Goal: Information Seeking & Learning: Learn about a topic

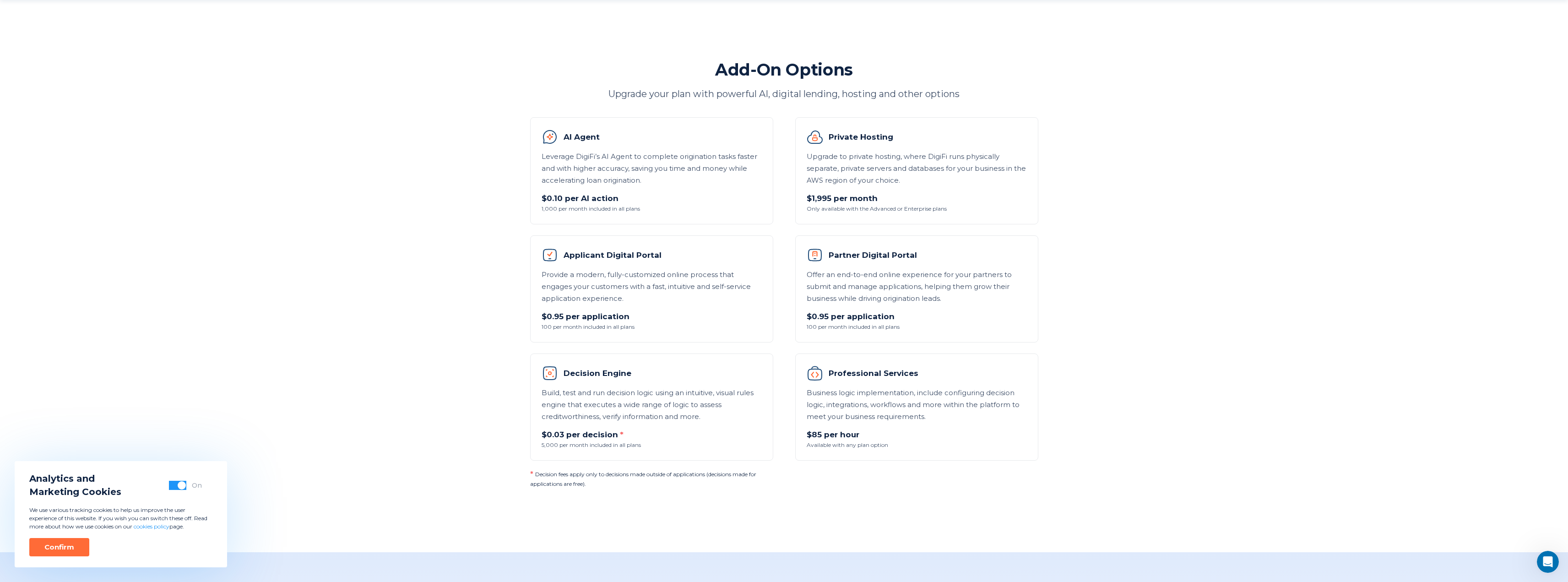
scroll to position [733, 0]
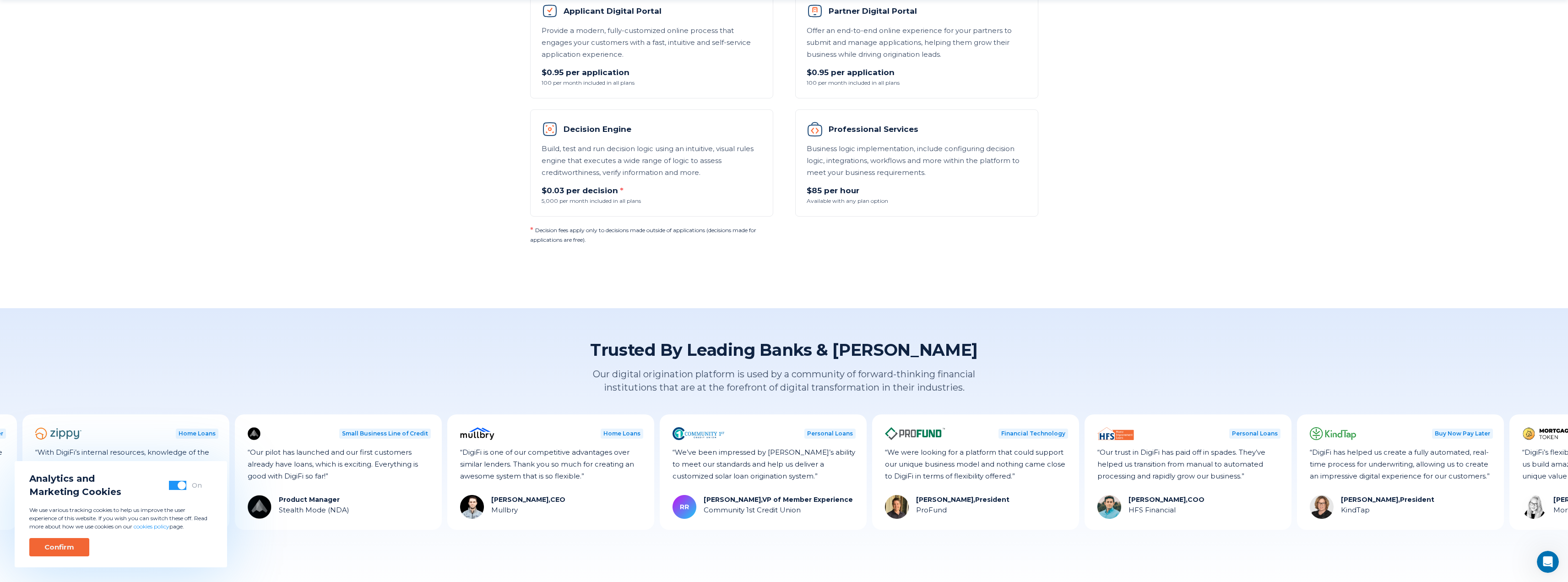
click at [70, 548] on div "Confirm" at bounding box center [59, 547] width 30 height 9
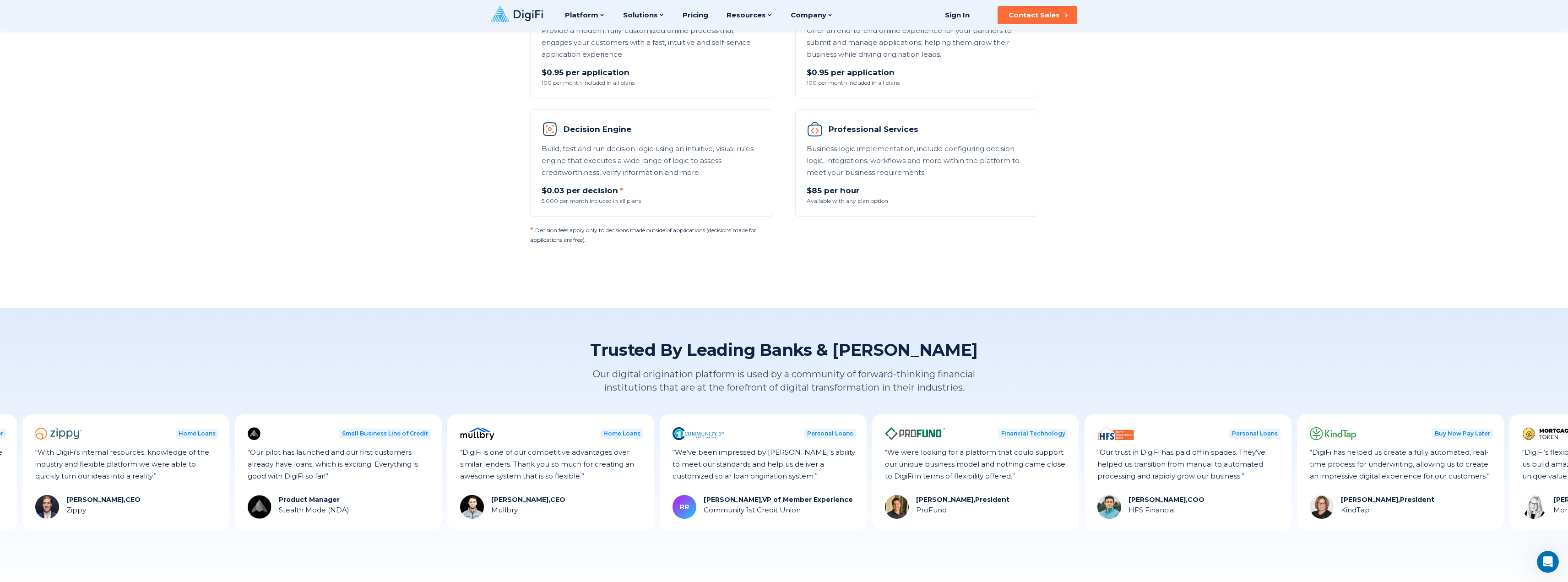
scroll to position [0, 0]
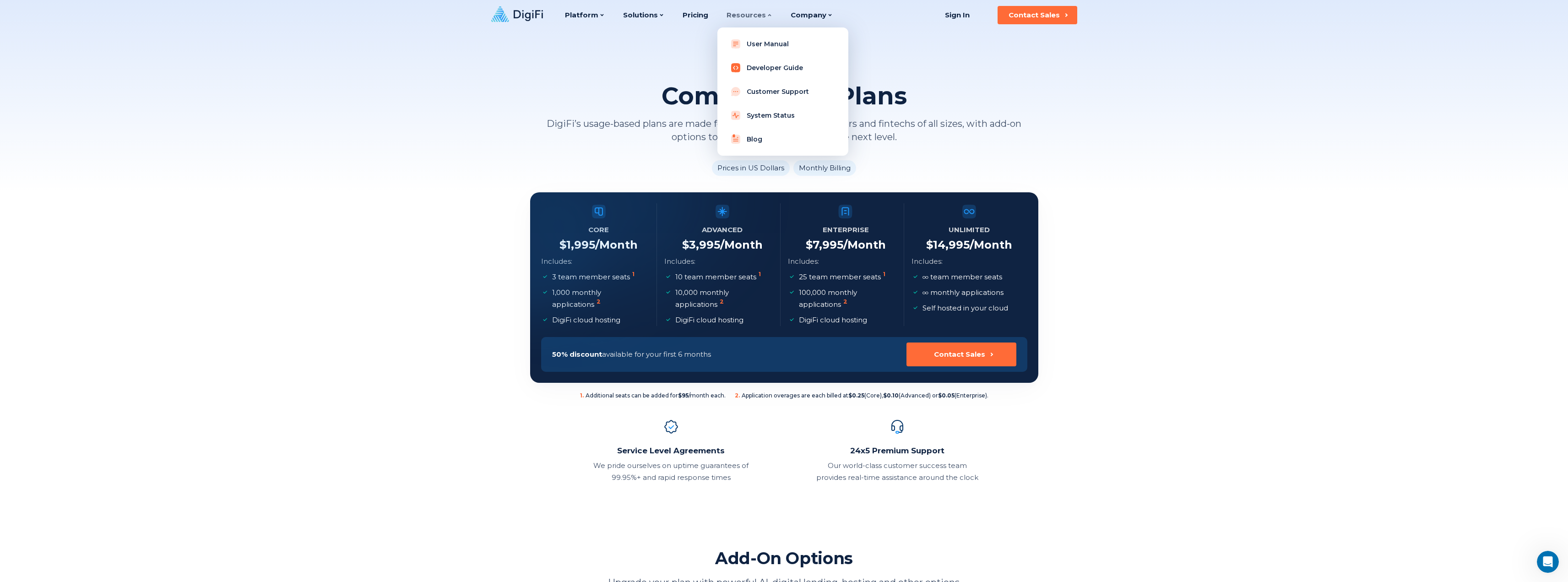
click at [759, 67] on link "Developer Guide" at bounding box center [784, 67] width 117 height 18
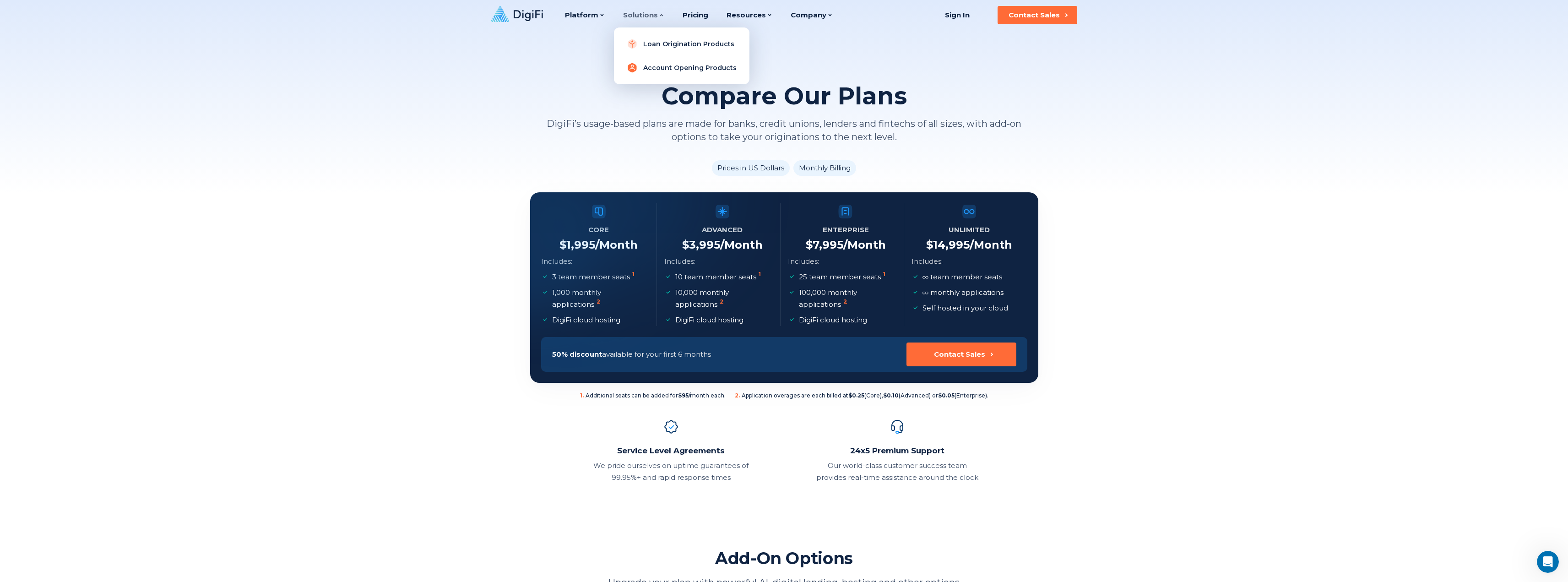
click at [651, 68] on link "Account Opening Products" at bounding box center [681, 67] width 121 height 18
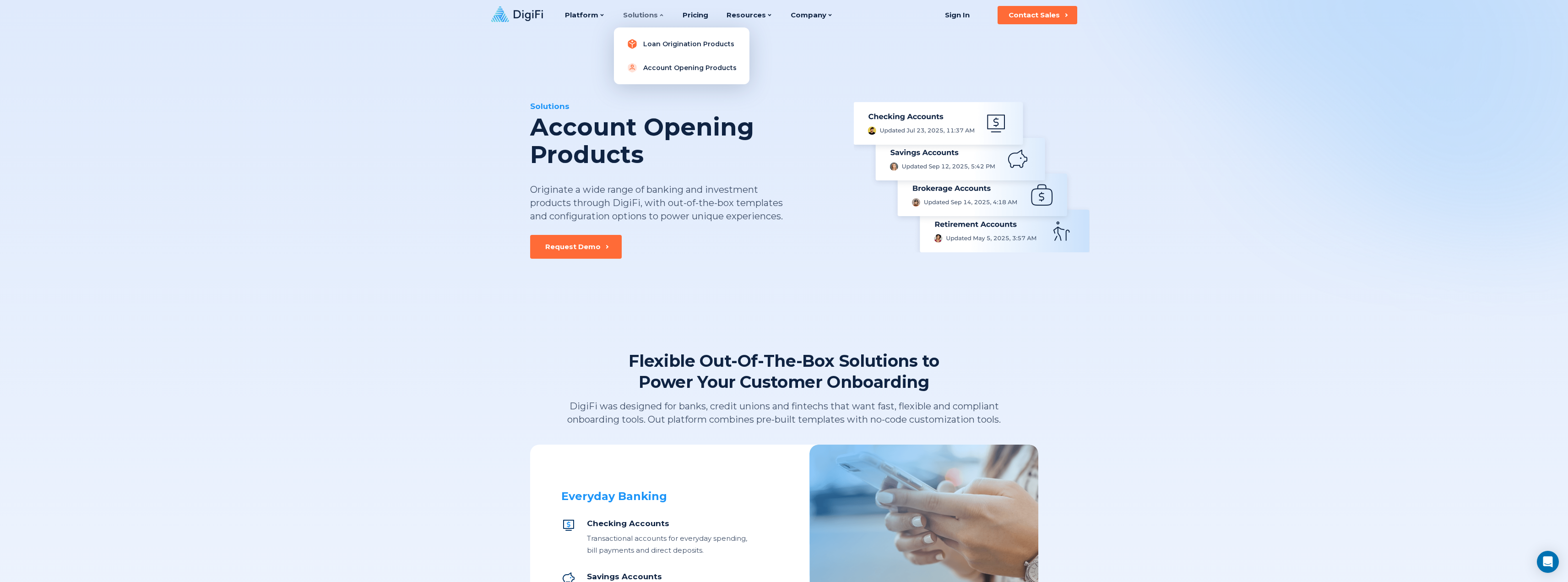
click at [643, 40] on link "Loan Origination Products" at bounding box center [681, 44] width 121 height 18
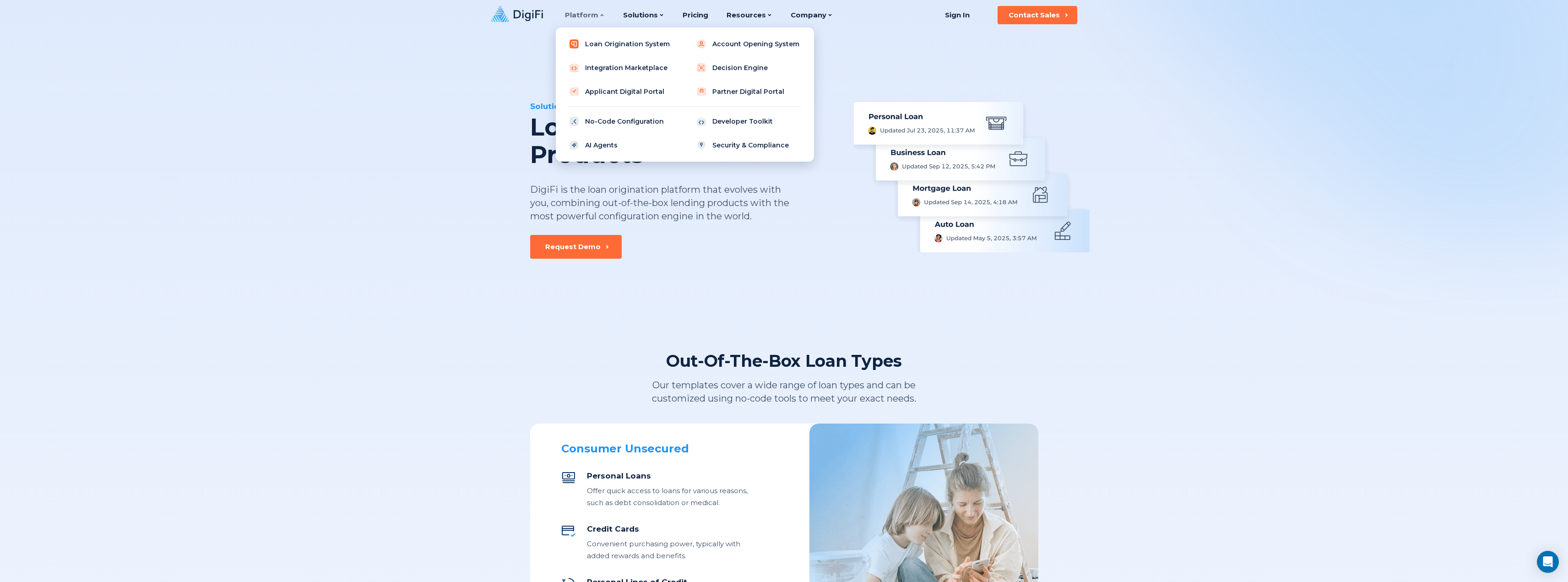
click at [659, 46] on link "Loan Origination System" at bounding box center [621, 44] width 117 height 18
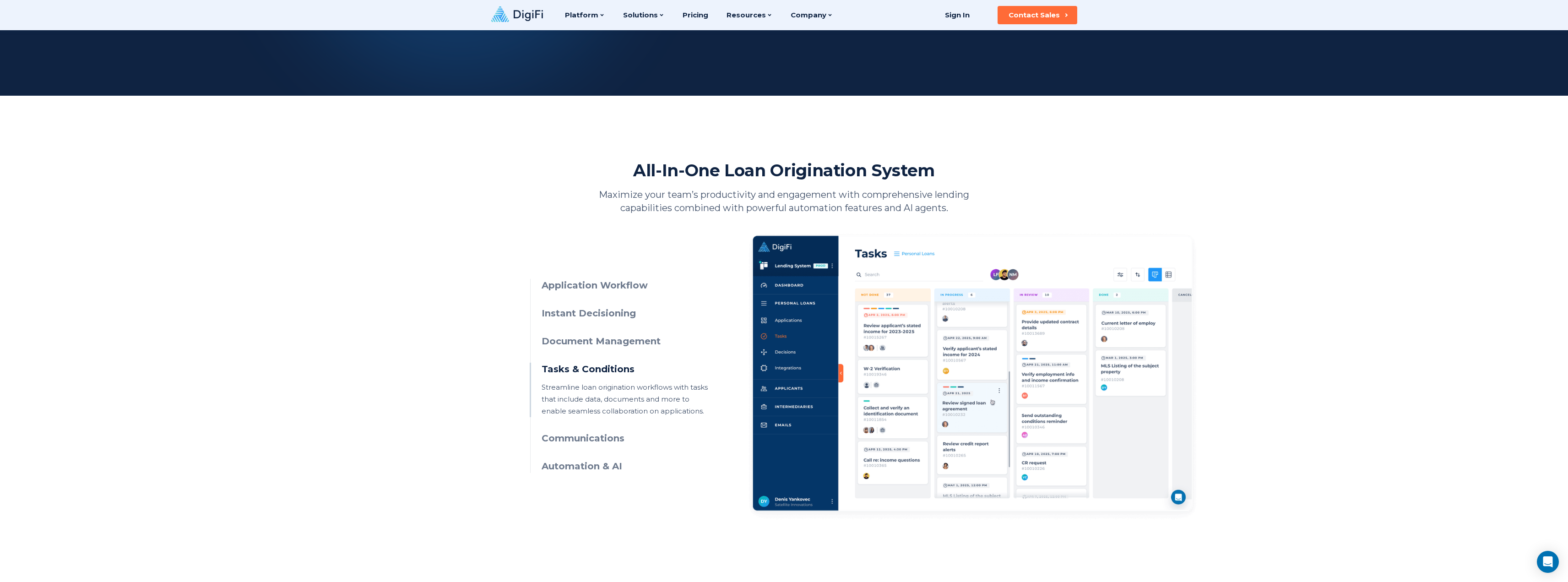
scroll to position [235, 0]
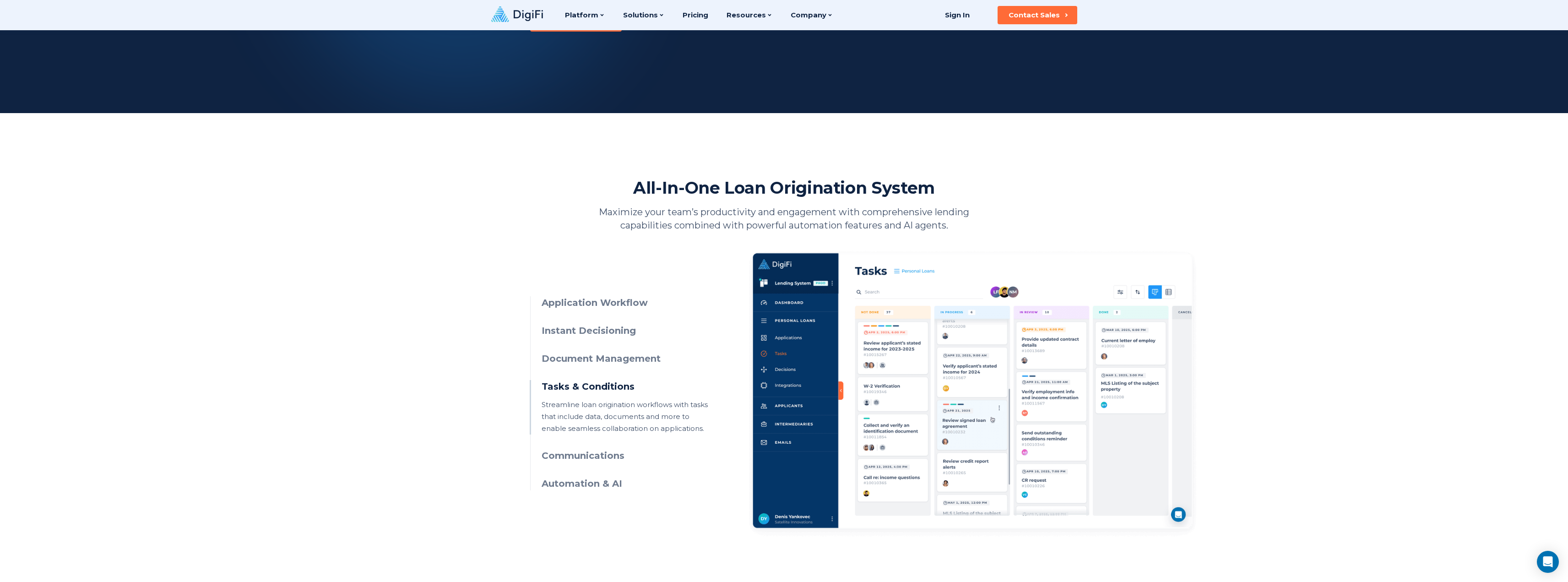
click at [613, 330] on h3 "Instant Decisioning" at bounding box center [625, 330] width 166 height 13
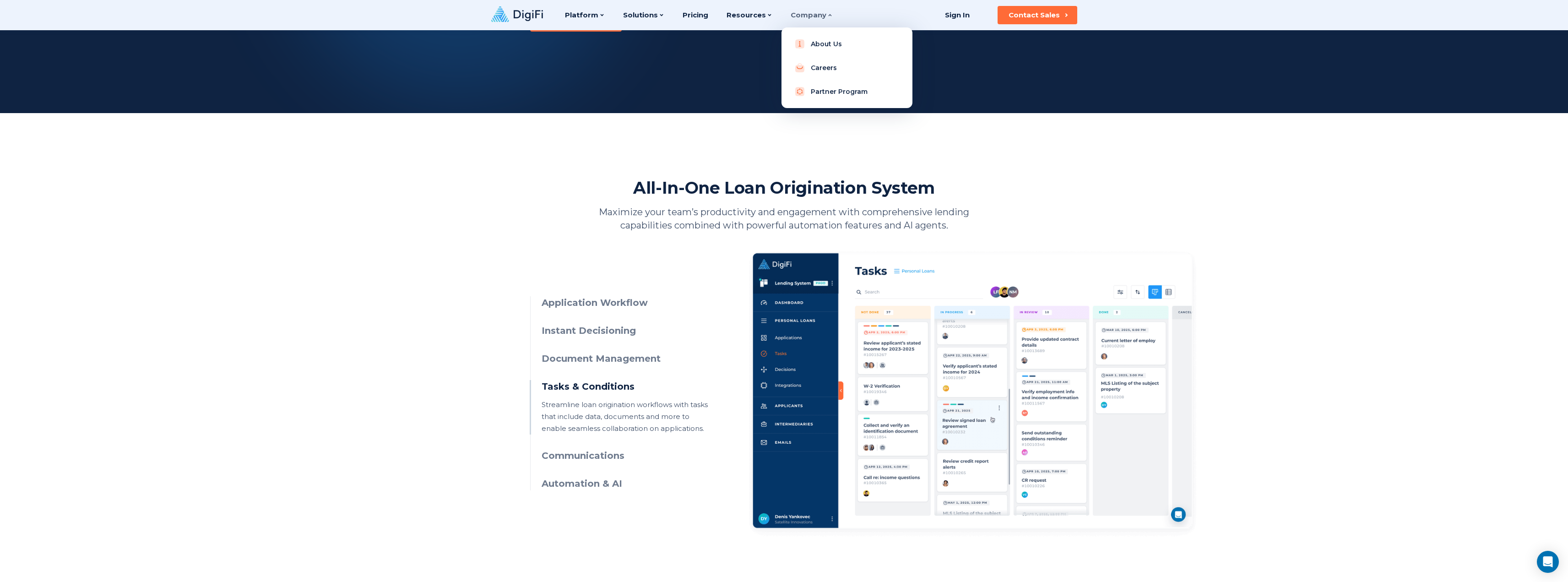
click at [820, 15] on div "Company" at bounding box center [811, 15] width 42 height 30
click at [818, 45] on link "About Us" at bounding box center [847, 44] width 117 height 18
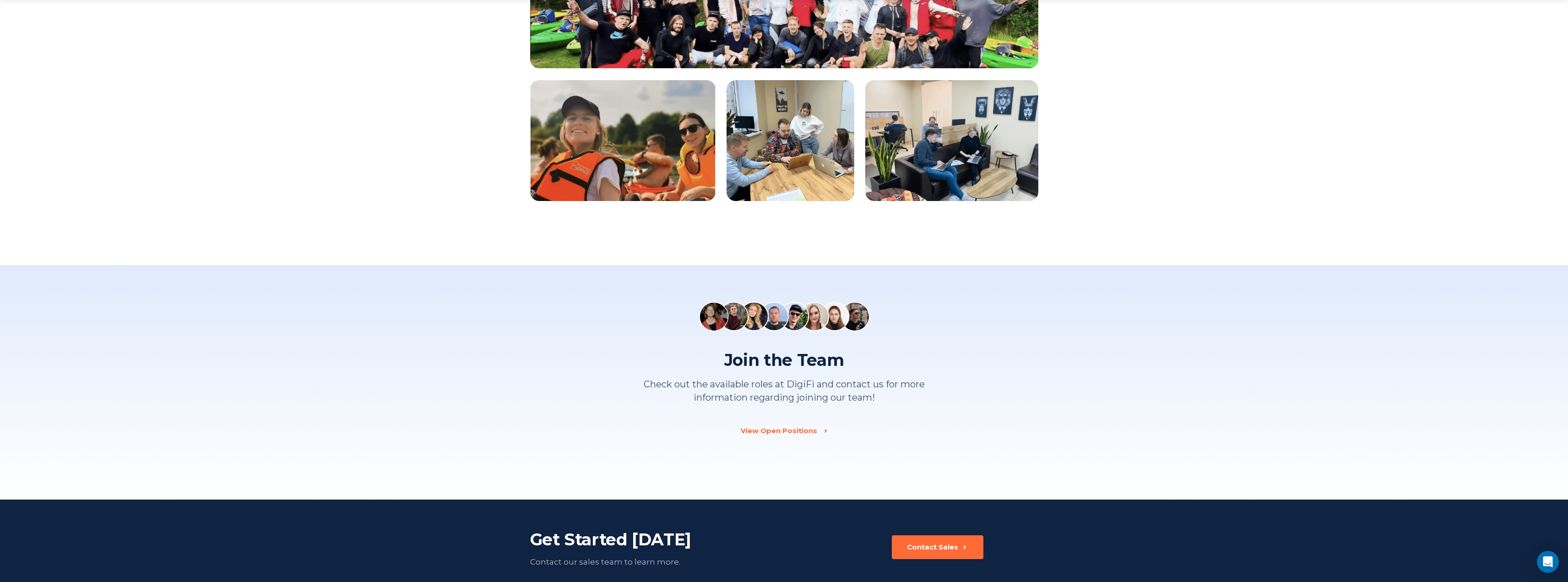
scroll to position [1264, 0]
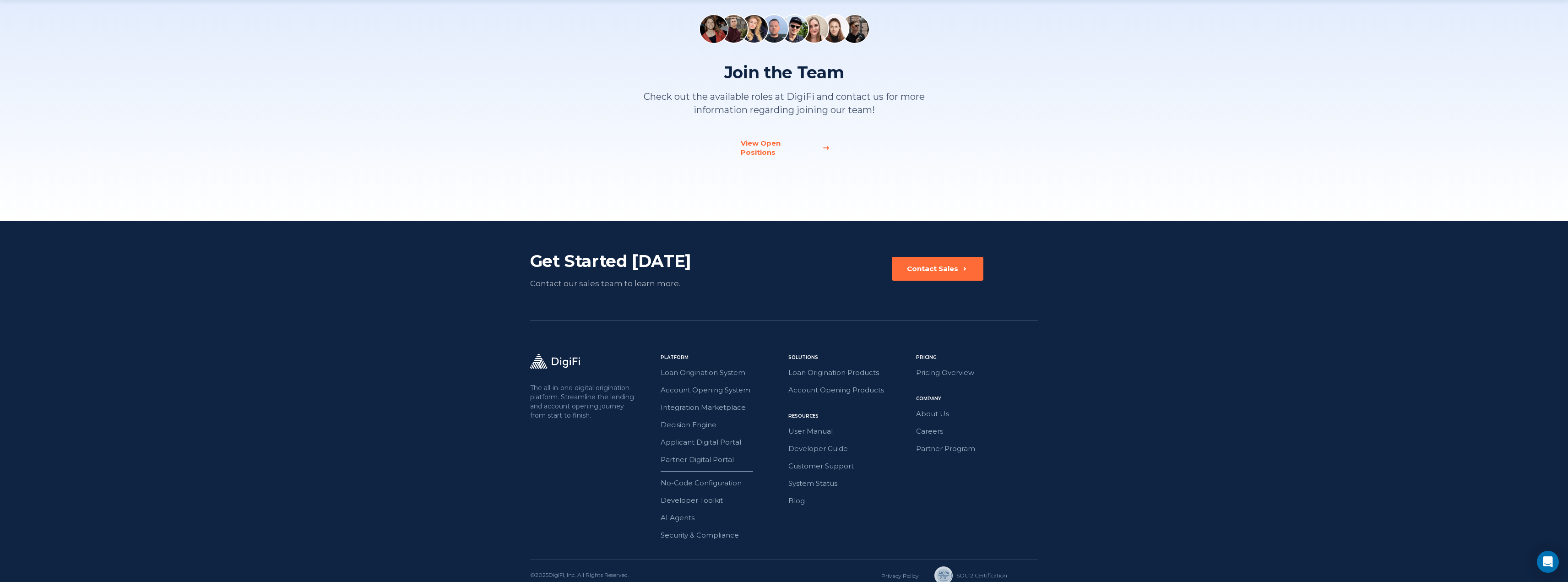
click at [772, 139] on div "View Open Positions" at bounding box center [778, 148] width 76 height 18
